Goal: Task Accomplishment & Management: Complete application form

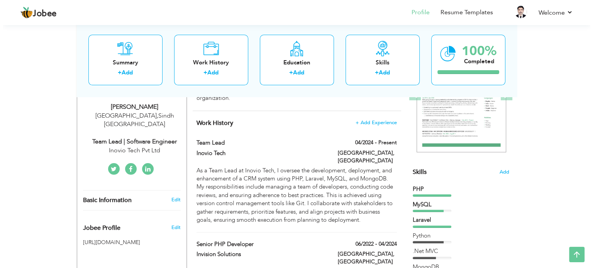
scroll to position [128, 0]
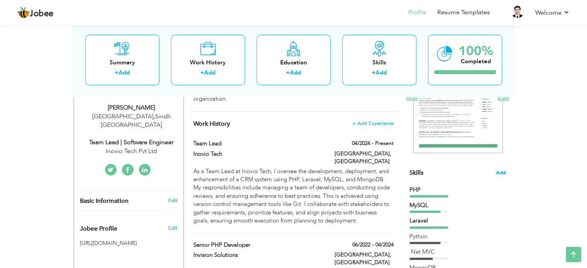
click at [498, 174] on span "Add" at bounding box center [501, 172] width 10 height 7
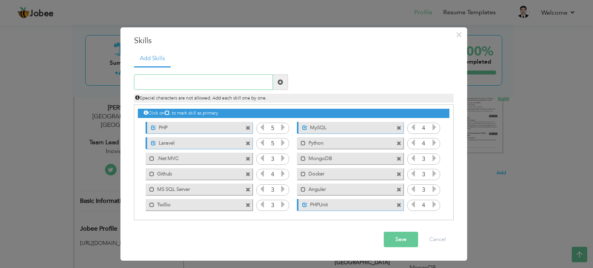
click at [212, 83] on input "text" at bounding box center [203, 82] width 139 height 15
type input "React.js"
click at [194, 85] on input "text" at bounding box center [203, 82] width 139 height 15
type input "Node.js"
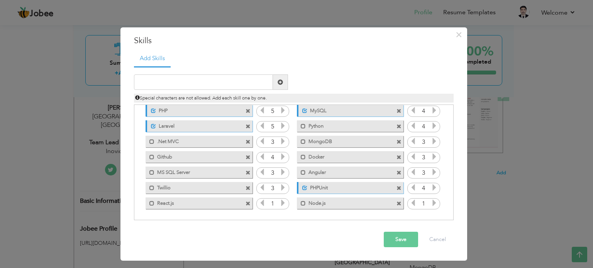
drag, startPoint x: 171, startPoint y: 204, endPoint x: 177, endPoint y: 188, distance: 16.9
click at [176, 173] on div "Click on , to mark skill as primary. Unmark as primary skill. PHP 5 MySQL 4 Lar…" at bounding box center [293, 149] width 311 height 123
click at [202, 207] on div "Mark as primary skill. React.js" at bounding box center [199, 204] width 107 height 12
click at [151, 203] on span at bounding box center [151, 203] width 5 height 5
drag, startPoint x: 178, startPoint y: 202, endPoint x: 180, endPoint y: 176, distance: 26.0
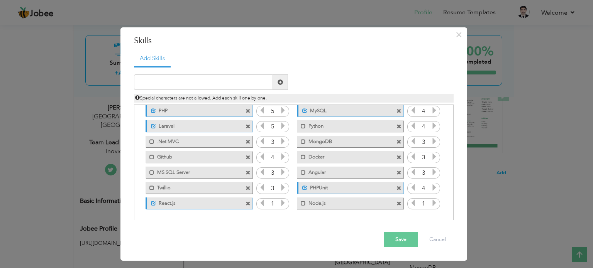
click at [180, 176] on div "Click on , to mark skill as primary. Unmark as primary skill. PHP 5 MySQL 4 Lar…" at bounding box center [293, 149] width 311 height 123
click at [227, 83] on input "text" at bounding box center [203, 82] width 139 height 15
type input "HTML"
click at [286, 83] on span at bounding box center [280, 82] width 15 height 15
click at [237, 89] on input "text" at bounding box center [203, 82] width 139 height 15
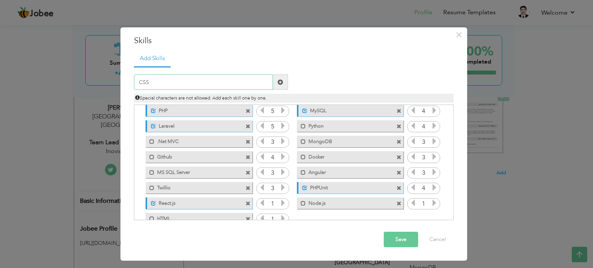
type input "CSS"
click at [281, 86] on span at bounding box center [280, 82] width 15 height 15
click at [243, 88] on input "text" at bounding box center [203, 82] width 139 height 15
type input "JavaScript"
click at [286, 85] on span at bounding box center [280, 82] width 15 height 15
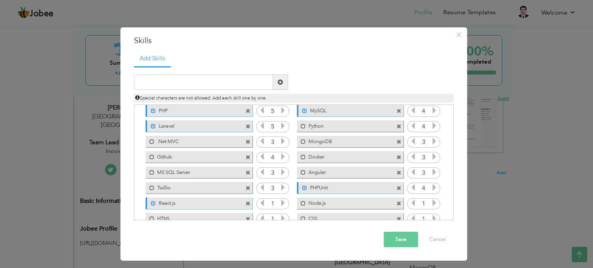
scroll to position [48, 0]
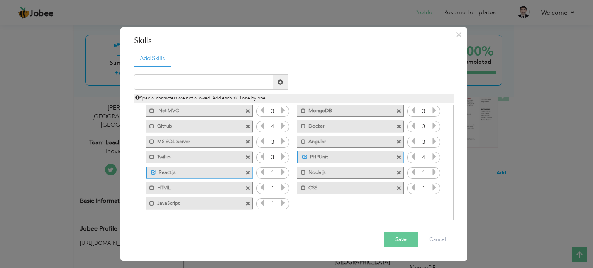
click at [405, 242] on button "Save" at bounding box center [401, 239] width 34 height 15
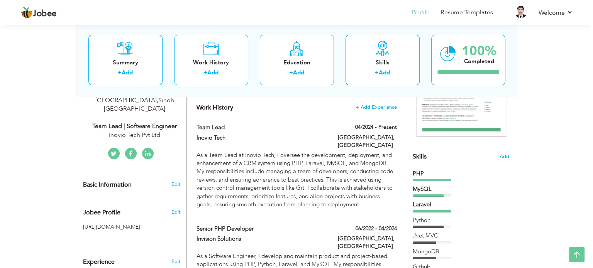
scroll to position [144, 0]
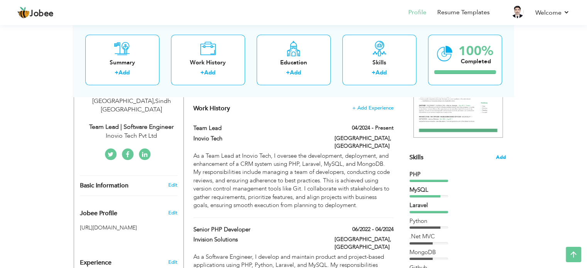
click at [496, 156] on span "Add" at bounding box center [501, 157] width 10 height 7
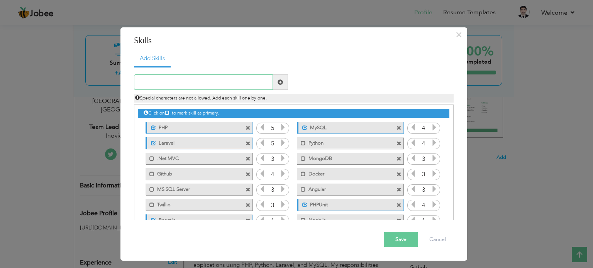
scroll to position [48, 0]
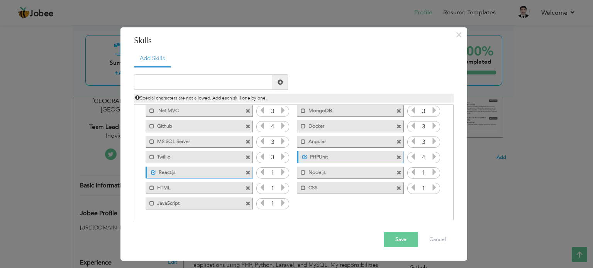
click at [285, 173] on icon at bounding box center [282, 172] width 7 height 7
click at [286, 189] on div "1" at bounding box center [272, 189] width 33 height 12
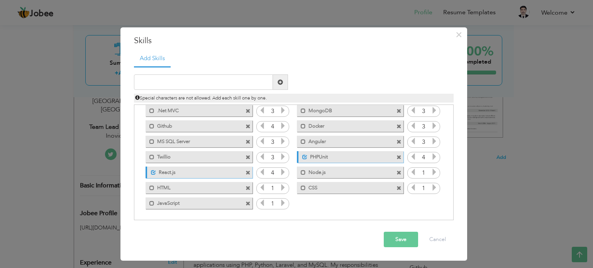
click at [286, 189] on div "1" at bounding box center [272, 189] width 33 height 12
click at [281, 187] on icon at bounding box center [282, 187] width 7 height 7
click at [281, 200] on icon at bounding box center [282, 203] width 7 height 7
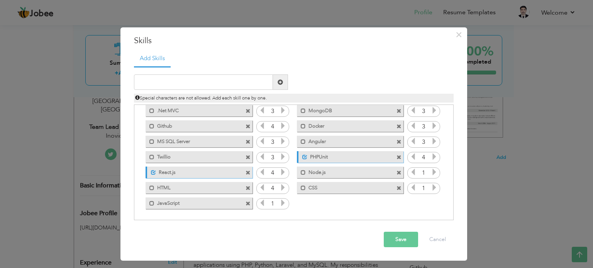
click at [281, 200] on icon at bounding box center [282, 203] width 7 height 7
click at [432, 170] on icon at bounding box center [434, 172] width 7 height 7
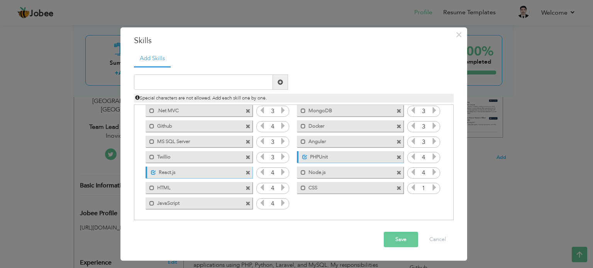
click at [433, 186] on icon at bounding box center [434, 187] width 7 height 7
click at [392, 239] on button "Save" at bounding box center [401, 239] width 34 height 15
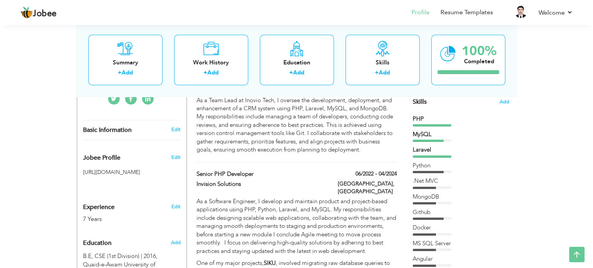
scroll to position [115, 0]
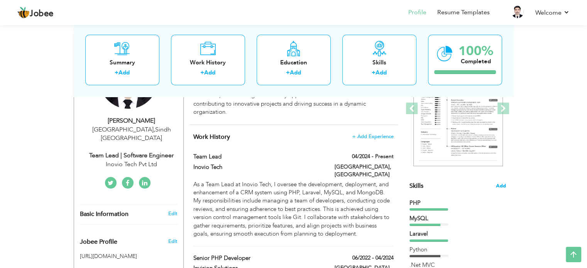
click at [497, 185] on span "Add" at bounding box center [501, 186] width 10 height 7
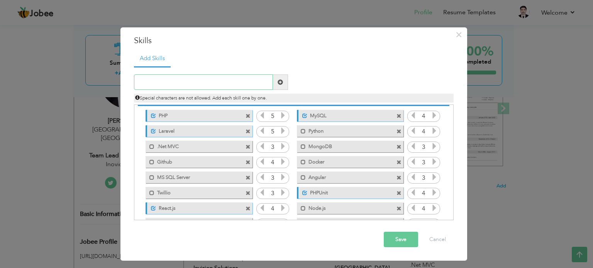
scroll to position [46, 0]
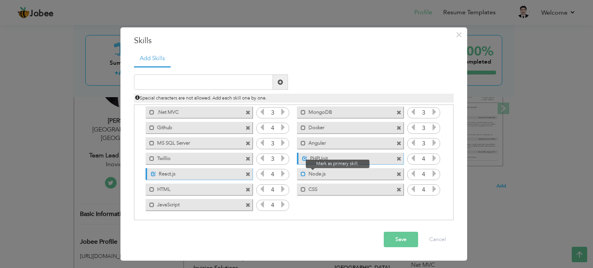
click at [303, 172] on span at bounding box center [303, 174] width 5 height 5
click at [398, 239] on button "Save" at bounding box center [401, 239] width 34 height 15
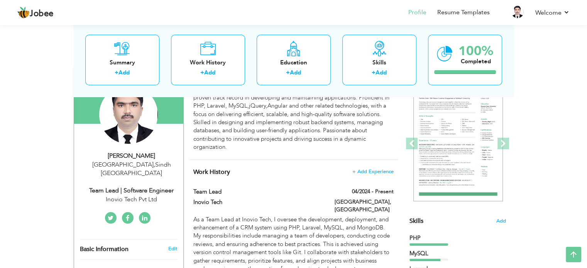
scroll to position [80, 0]
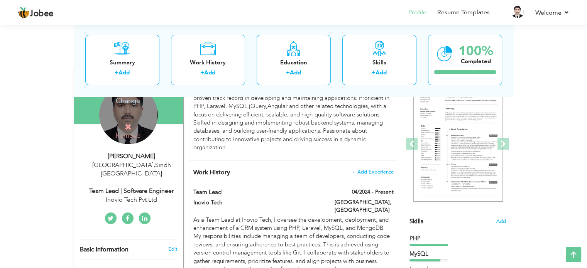
click at [128, 124] on icon at bounding box center [128, 127] width 7 height 7
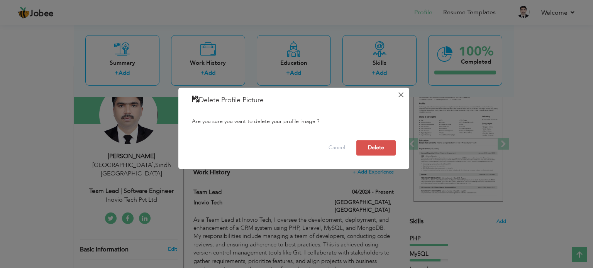
click at [396, 95] on button "×" at bounding box center [401, 95] width 12 height 12
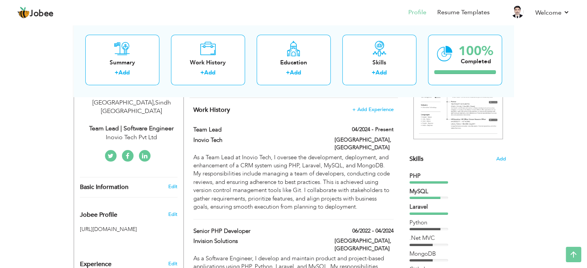
scroll to position [0, 0]
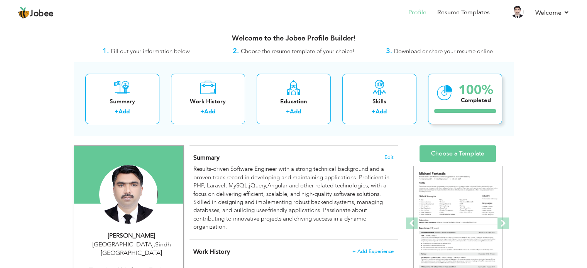
click at [459, 98] on div "Completed" at bounding box center [476, 101] width 35 height 8
click at [449, 157] on link "Choose a Template" at bounding box center [458, 154] width 76 height 17
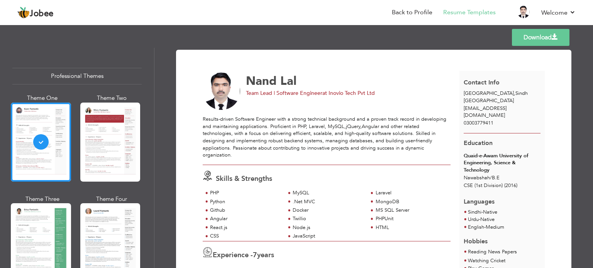
click at [533, 41] on link "Download" at bounding box center [541, 37] width 58 height 17
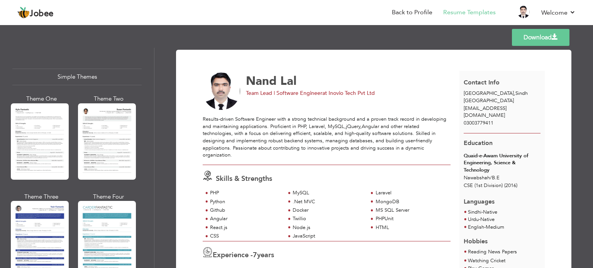
scroll to position [1355, 0]
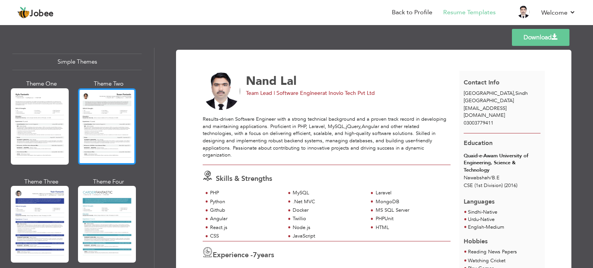
click at [103, 111] on div at bounding box center [107, 126] width 58 height 76
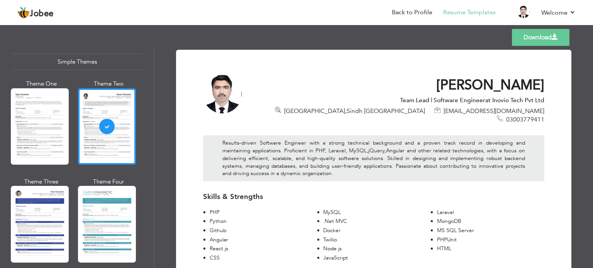
scroll to position [111, 0]
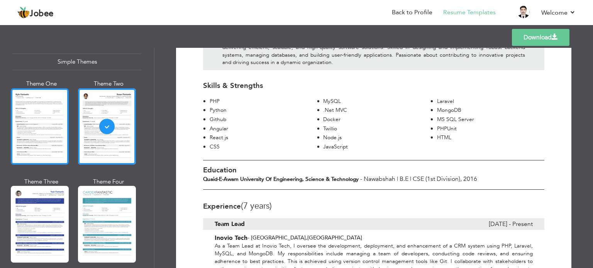
click at [46, 113] on div at bounding box center [40, 126] width 58 height 76
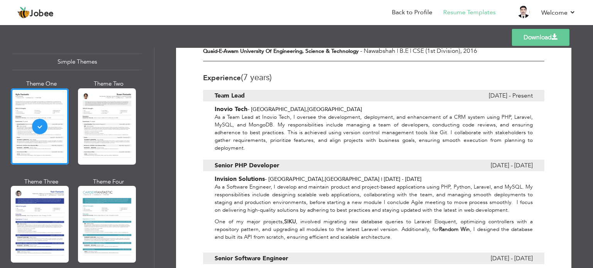
scroll to position [0, 0]
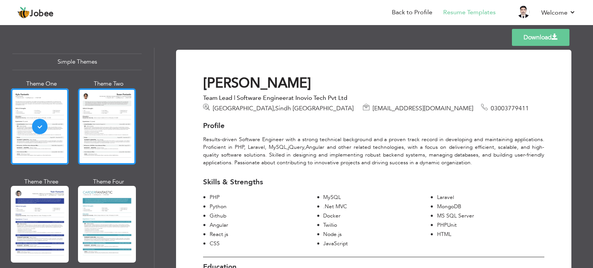
click at [122, 116] on div at bounding box center [107, 126] width 58 height 76
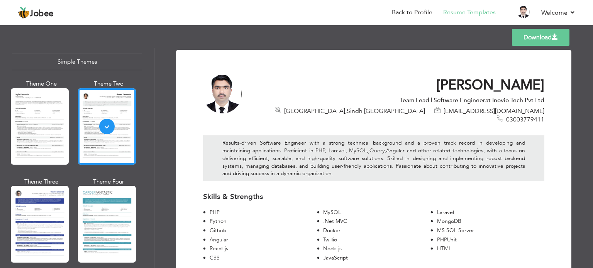
click at [544, 37] on link "Download" at bounding box center [541, 37] width 58 height 17
